Goal: Task Accomplishment & Management: Use online tool/utility

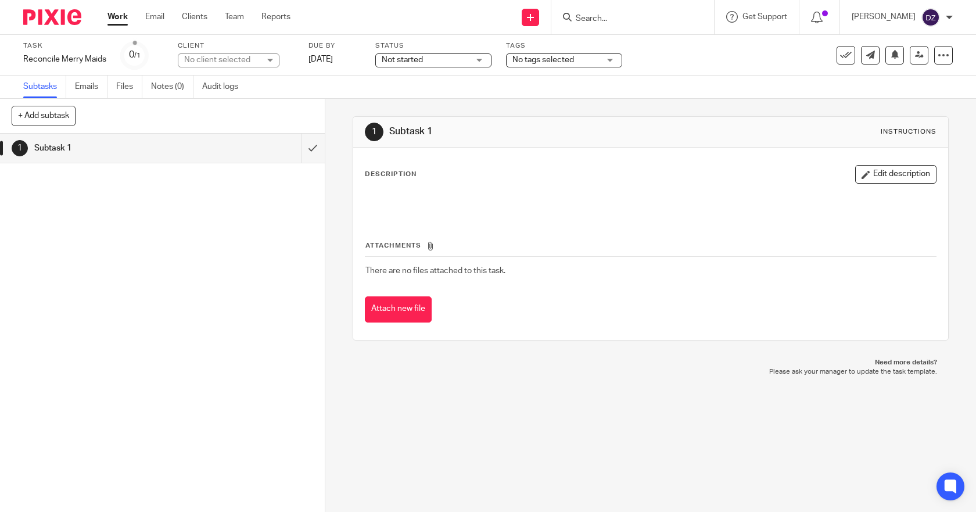
click at [115, 15] on link "Work" at bounding box center [117, 17] width 20 height 12
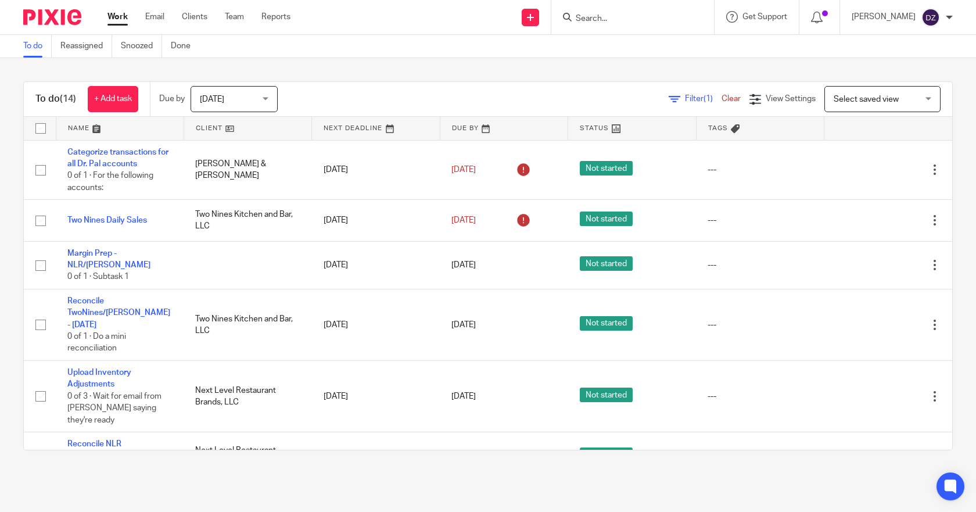
click at [266, 92] on div "Tomorrow Tomorrow" at bounding box center [234, 99] width 87 height 26
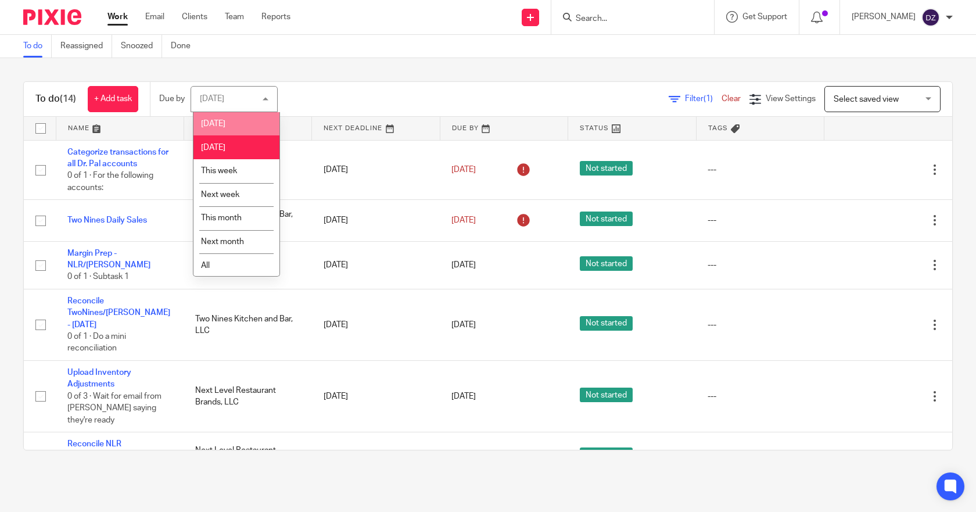
click at [216, 122] on span "[DATE]" at bounding box center [213, 124] width 24 height 8
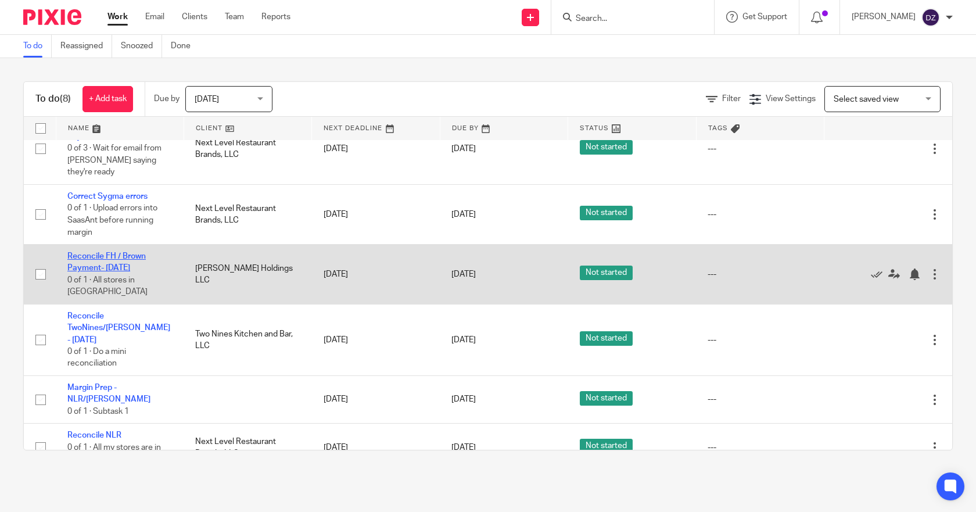
scroll to position [132, 0]
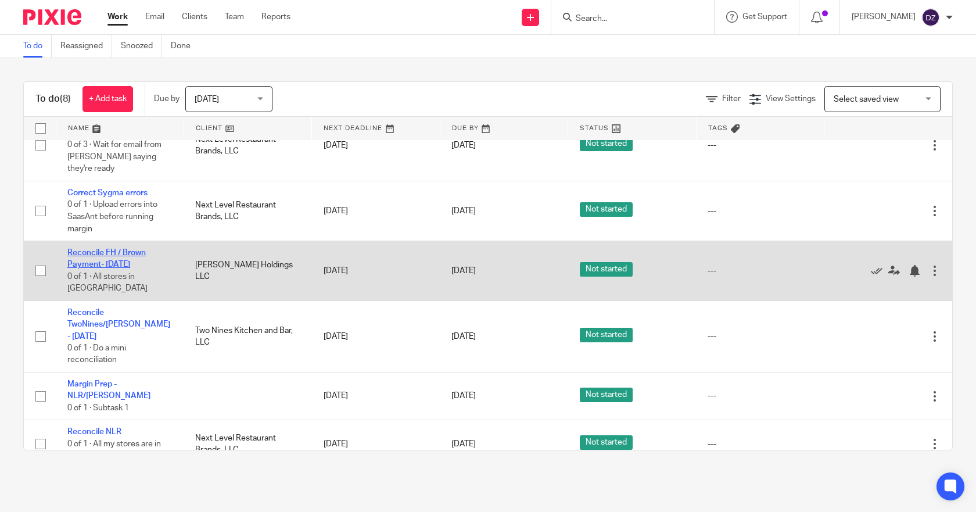
click at [128, 251] on link "Reconcile FH / Brown Payment- [DATE]" at bounding box center [106, 259] width 78 height 20
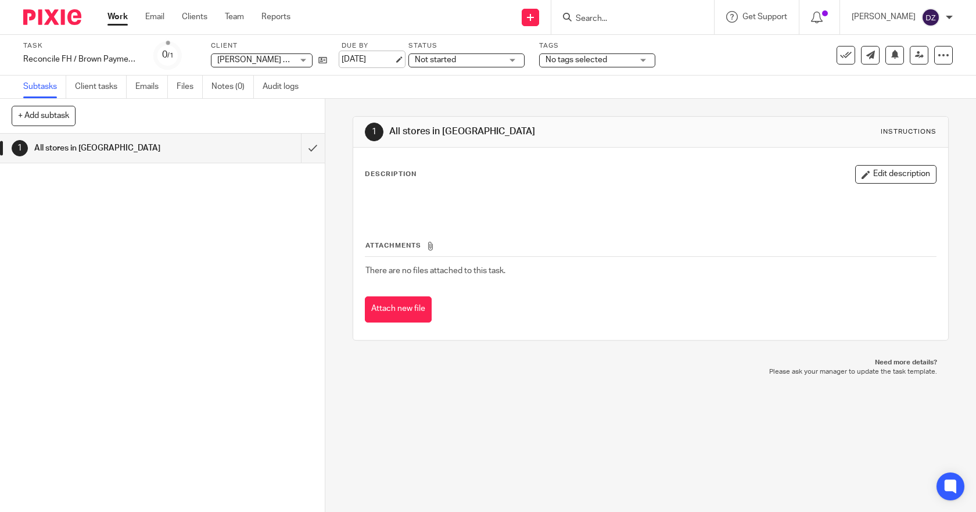
click at [372, 59] on link "[DATE]" at bounding box center [368, 59] width 52 height 12
click at [121, 16] on link "Work" at bounding box center [117, 17] width 20 height 12
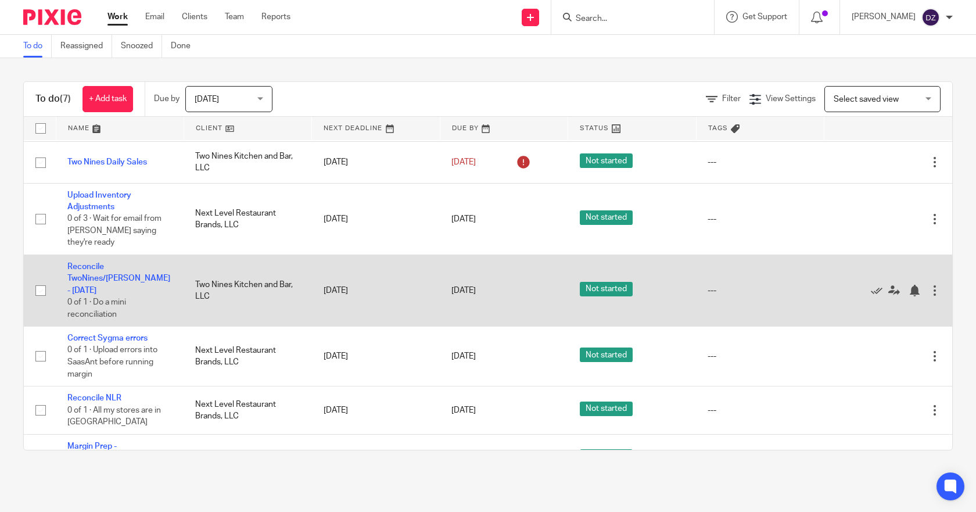
scroll to position [72, 0]
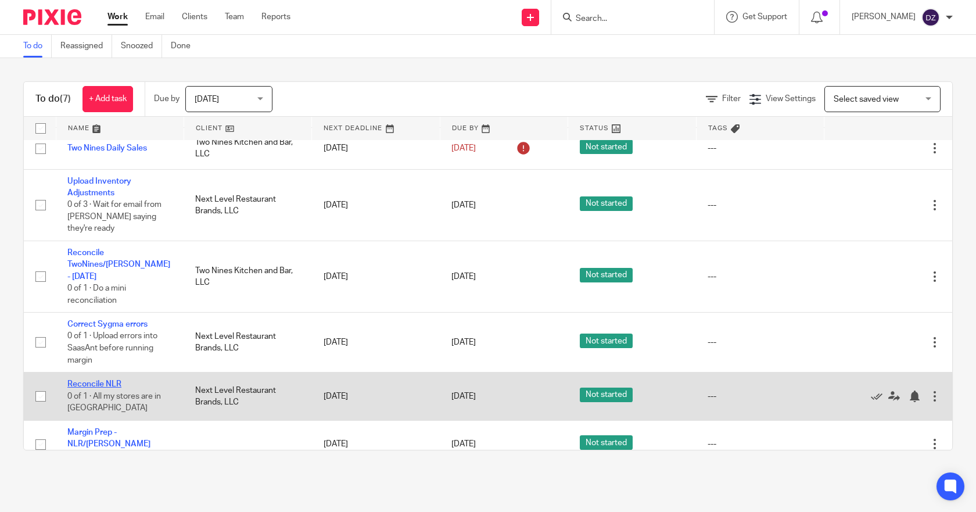
click at [102, 380] on link "Reconcile NLR" at bounding box center [94, 384] width 54 height 8
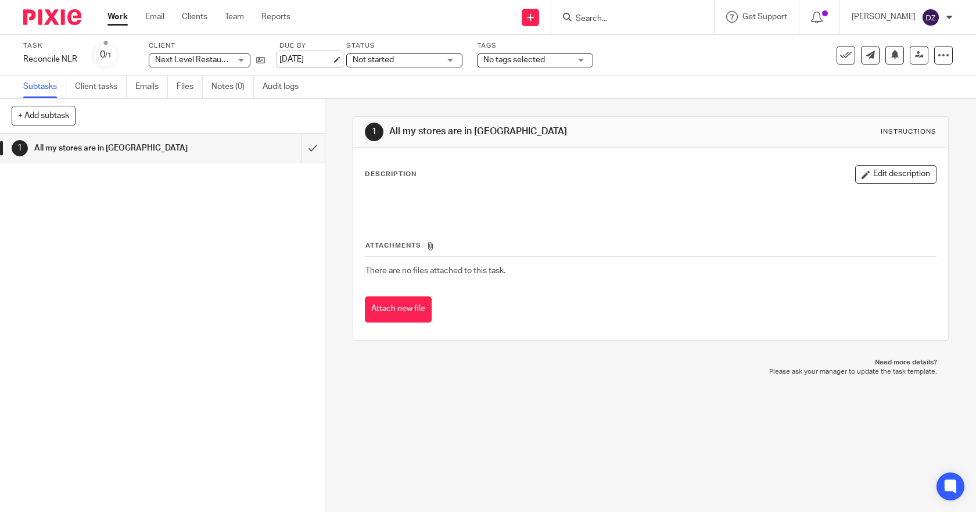
click at [317, 57] on link "[DATE]" at bounding box center [305, 59] width 52 height 12
click at [112, 16] on link "Work" at bounding box center [117, 17] width 20 height 12
